Goal: Complete application form

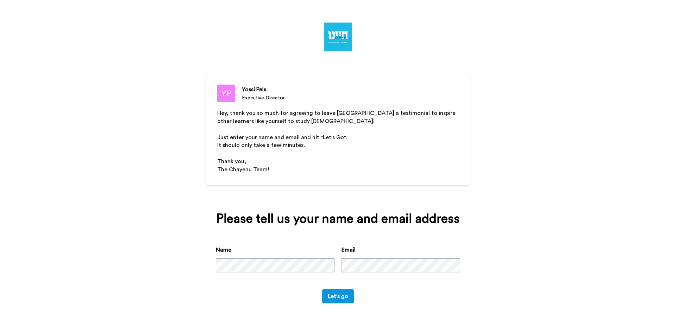
click at [322, 289] on button "Let's go" at bounding box center [338, 296] width 32 height 14
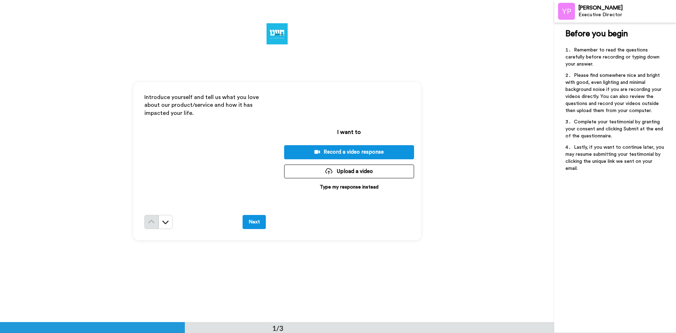
click at [342, 188] on p "Type my response instead" at bounding box center [349, 187] width 59 height 7
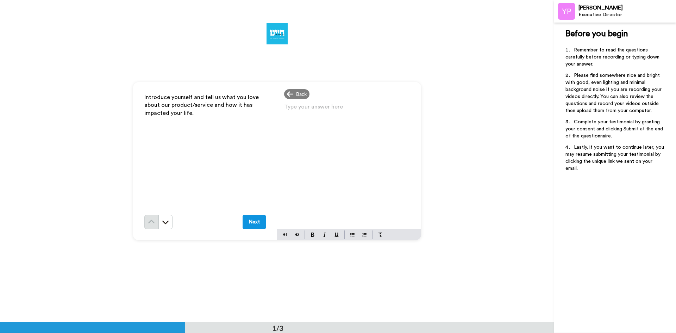
click at [337, 154] on div "Type your answer here ﻿" at bounding box center [349, 165] width 144 height 127
click at [254, 225] on button "Next" at bounding box center [254, 222] width 23 height 14
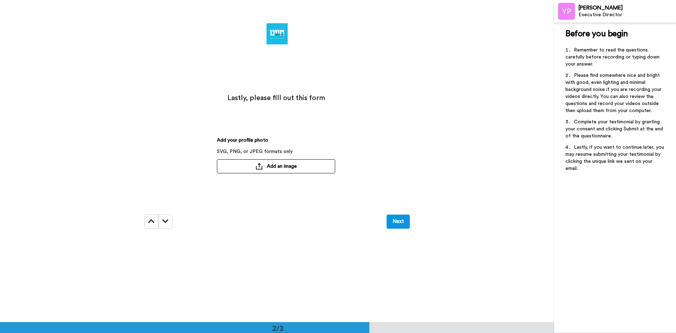
click at [391, 222] on button "Next" at bounding box center [398, 222] width 23 height 14
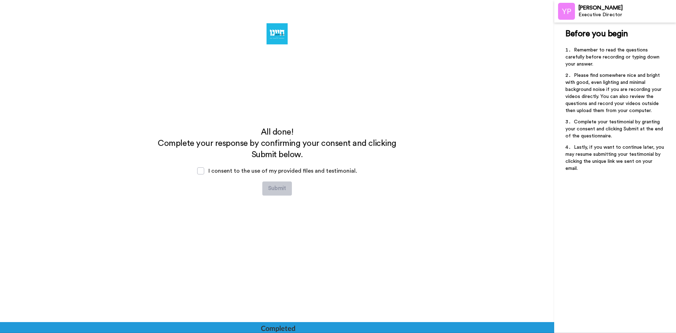
scroll to position [554, 0]
click at [201, 172] on span at bounding box center [200, 170] width 7 height 7
click at [273, 189] on button "Submit" at bounding box center [277, 188] width 30 height 14
